Goal: Find contact information: Find contact information

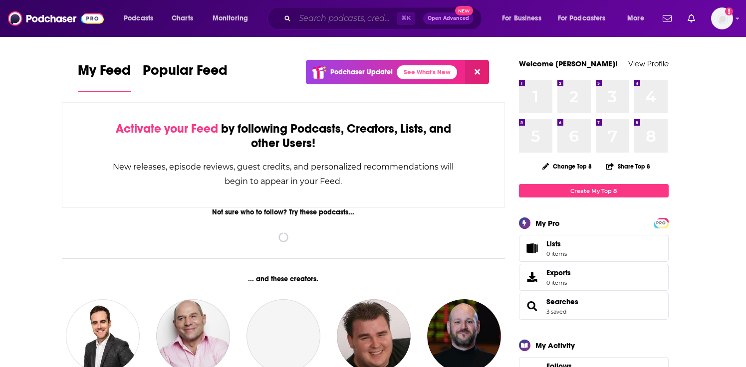
click at [365, 16] on input "Search podcasts, credits, & more..." at bounding box center [346, 18] width 102 height 16
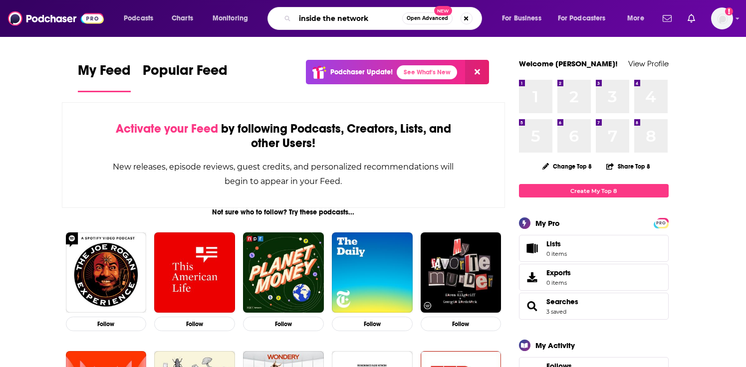
type input "inside the network"
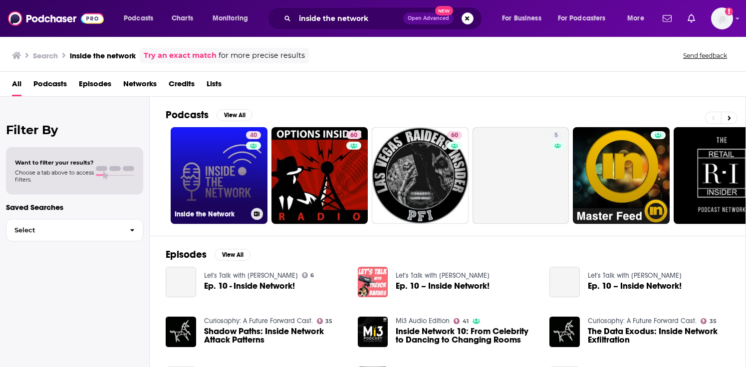
click at [231, 175] on link "40 Inside the Network" at bounding box center [219, 175] width 97 height 97
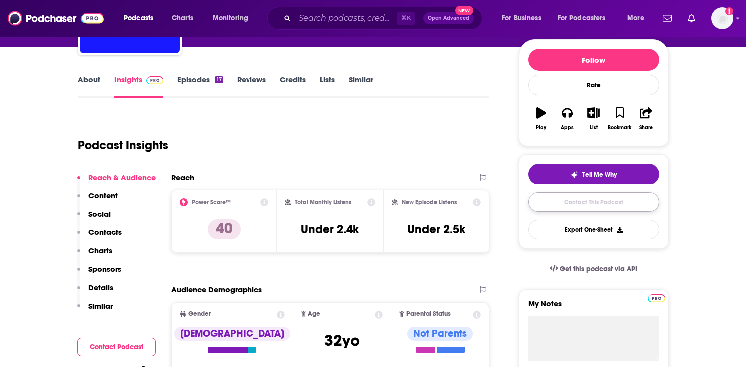
click at [588, 202] on link "Contact This Podcast" at bounding box center [594, 202] width 131 height 19
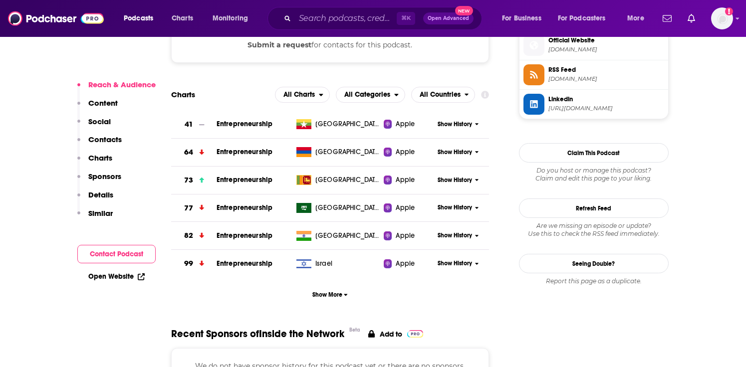
click at [102, 256] on button "Contact Podcast" at bounding box center [116, 254] width 78 height 18
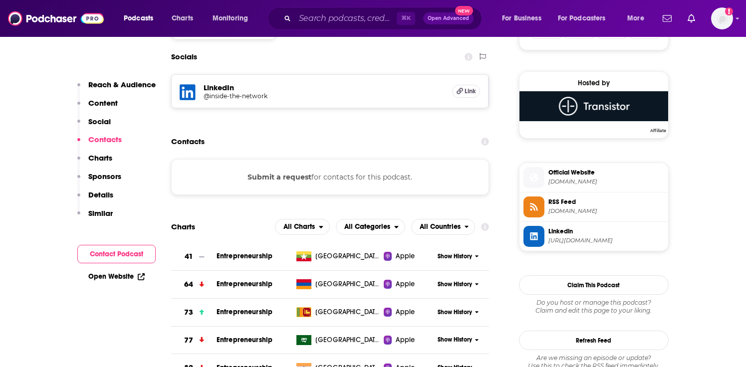
scroll to position [690, 0]
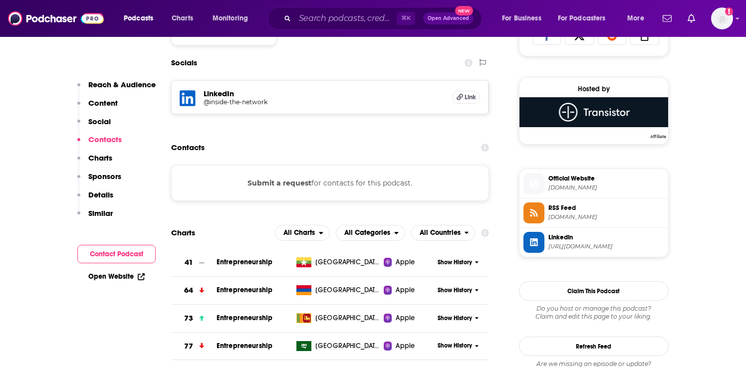
click at [221, 96] on h5 "LinkedIn" at bounding box center [324, 93] width 241 height 9
click at [205, 105] on h5 "@inside-the-network" at bounding box center [284, 101] width 160 height 7
